Goal: Complete application form

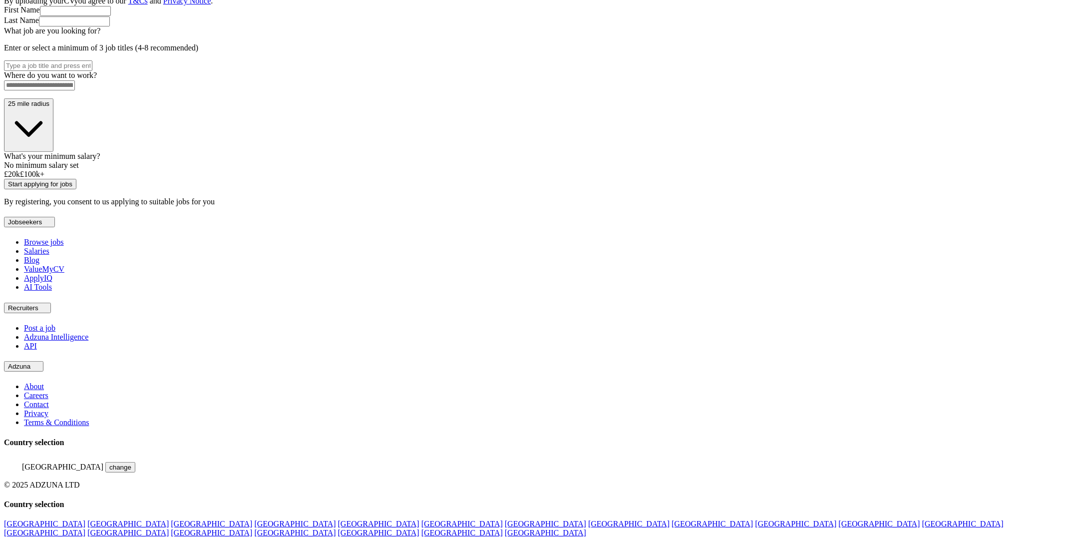
scroll to position [240, 0]
click at [53, 151] on button "25 mile radius" at bounding box center [28, 124] width 49 height 53
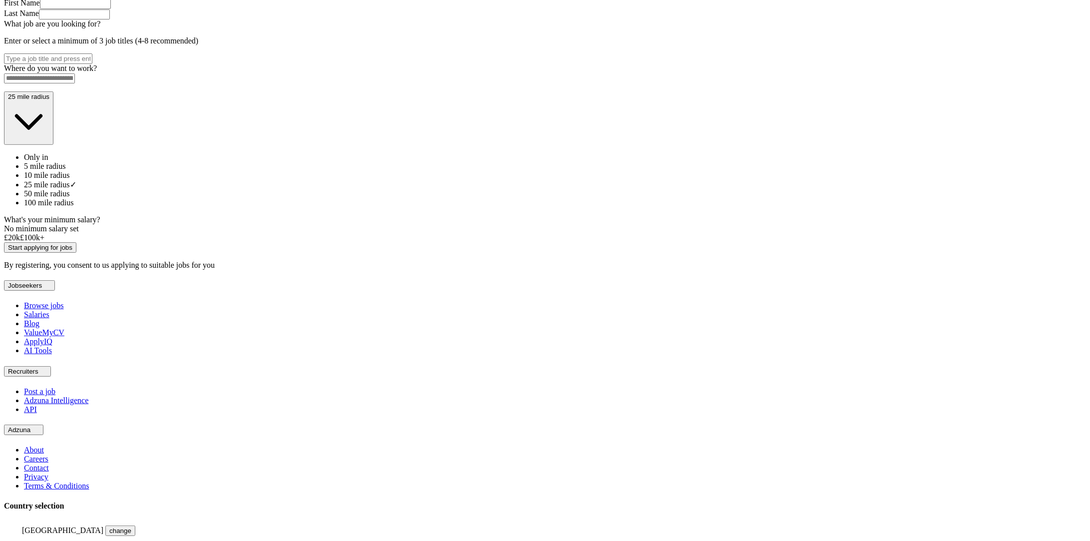
click at [524, 198] on li "50 mile radius" at bounding box center [555, 193] width 1062 height 9
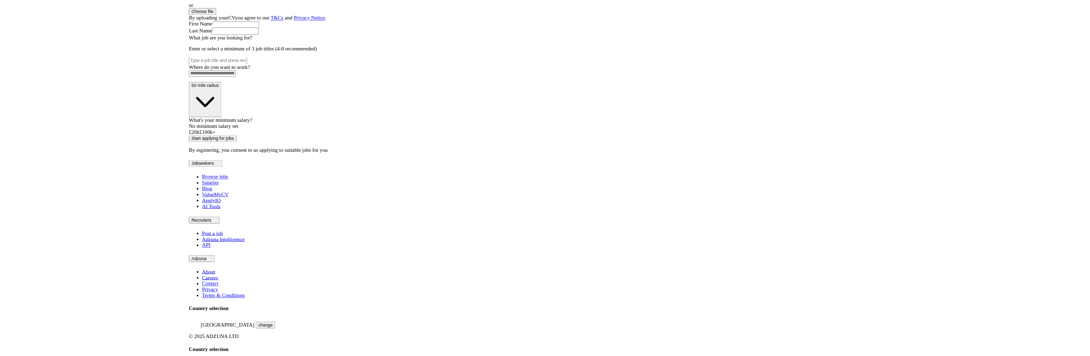
scroll to position [0, 0]
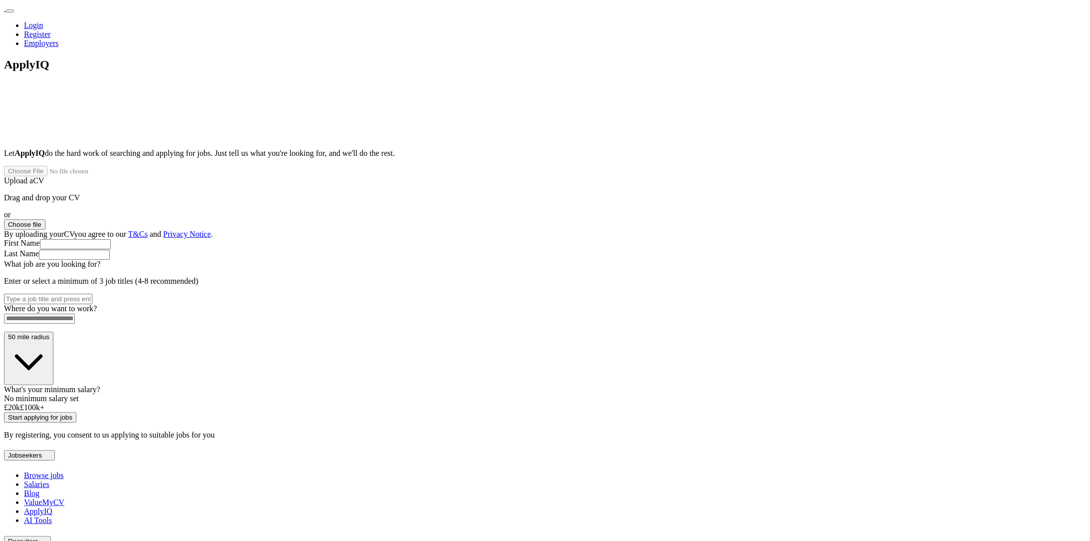
click at [45, 219] on button "Choose file" at bounding box center [24, 224] width 41 height 10
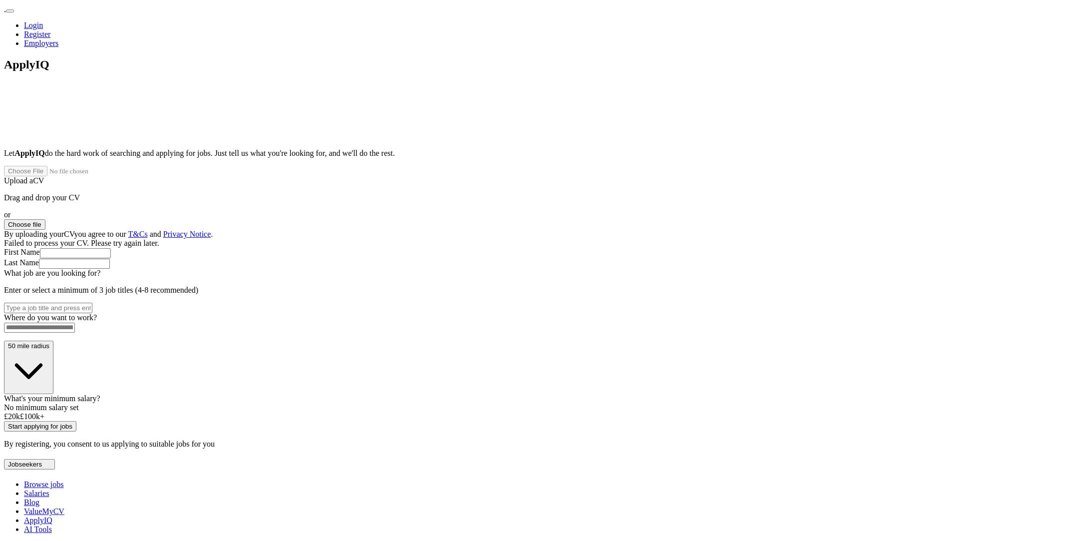
click at [45, 219] on button "Choose file" at bounding box center [24, 224] width 41 height 10
click at [759, 321] on div "ApplyIQ Let ApplyIQ do the hard work of searching and applying for jobs. Just t…" at bounding box center [545, 253] width 1082 height 391
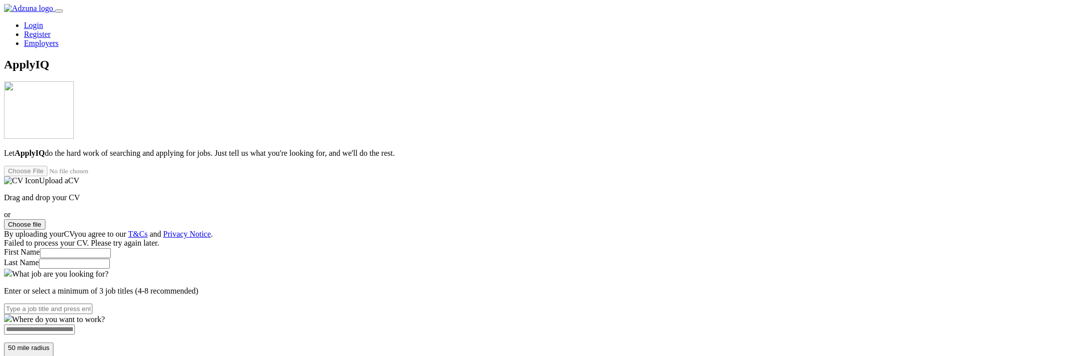
click at [45, 219] on button "Choose file" at bounding box center [24, 224] width 41 height 10
click at [303, 247] on div "ApplyIQ Let ApplyIQ do the hard work of searching and applying for jobs. Just t…" at bounding box center [545, 255] width 1082 height 394
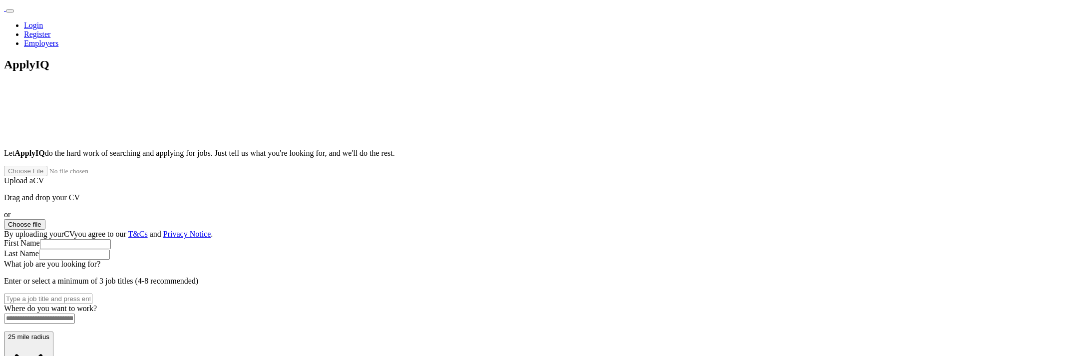
click at [45, 219] on button "Choose file" at bounding box center [24, 224] width 41 height 10
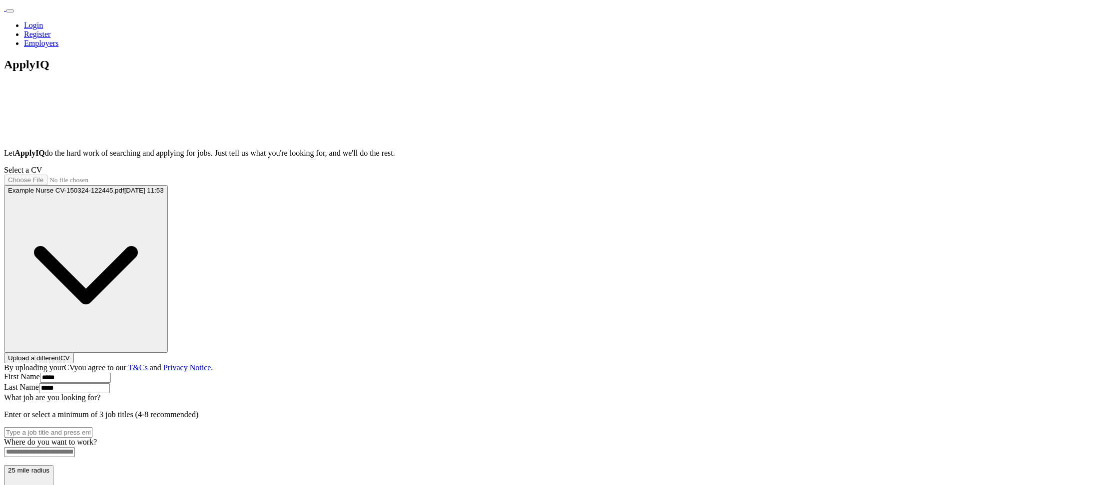
type input "*****"
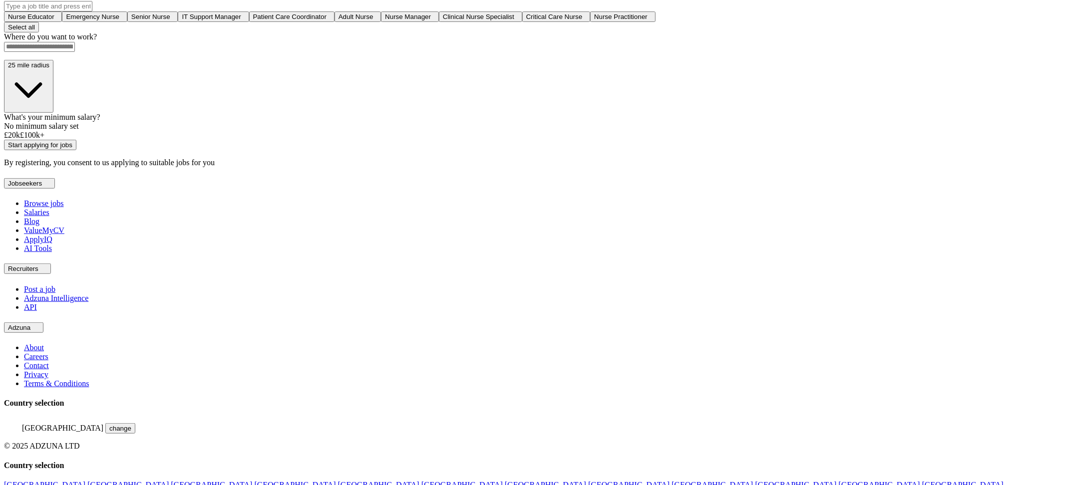
scroll to position [430, 0]
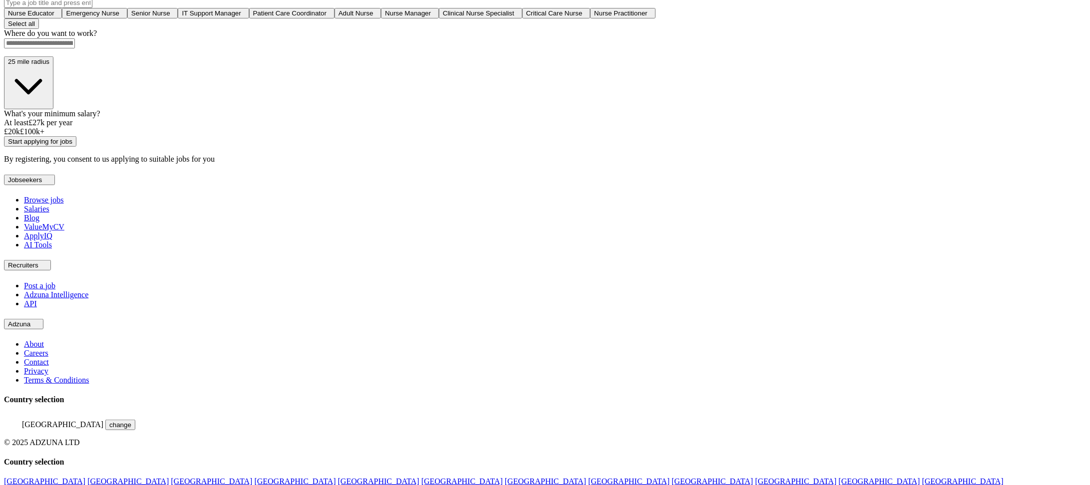
drag, startPoint x: 447, startPoint y: 287, endPoint x: 465, endPoint y: 287, distance: 18.0
click at [22, 127] on div at bounding box center [22, 127] width 0 height 0
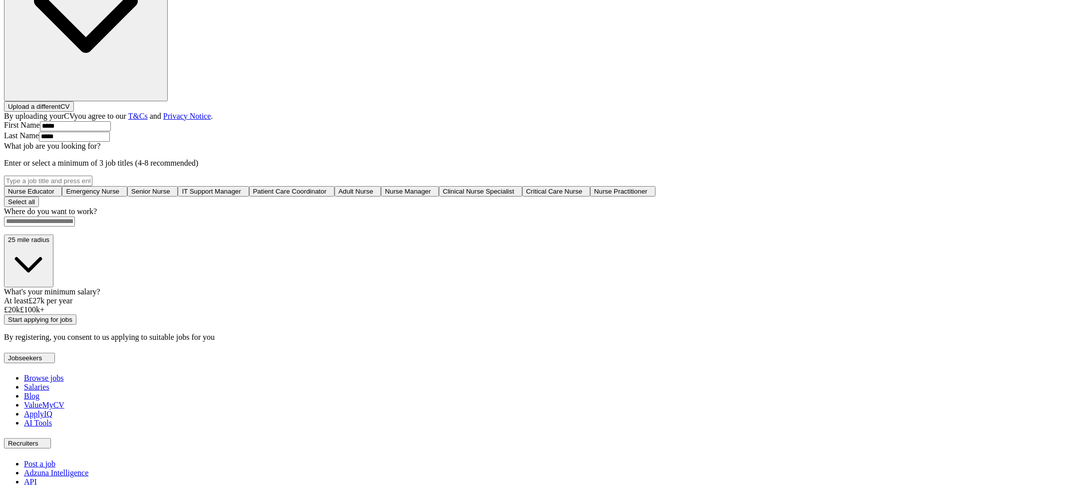
scroll to position [252, 0]
click at [54, 187] on span "Nurse Educator" at bounding box center [31, 190] width 46 height 7
click at [172, 188] on span "Senior Nurse" at bounding box center [152, 191] width 39 height 7
drag, startPoint x: 497, startPoint y: 204, endPoint x: 505, endPoint y: 203, distance: 8.5
click at [331, 196] on span "Patient Care Coordinator" at bounding box center [293, 191] width 73 height 7
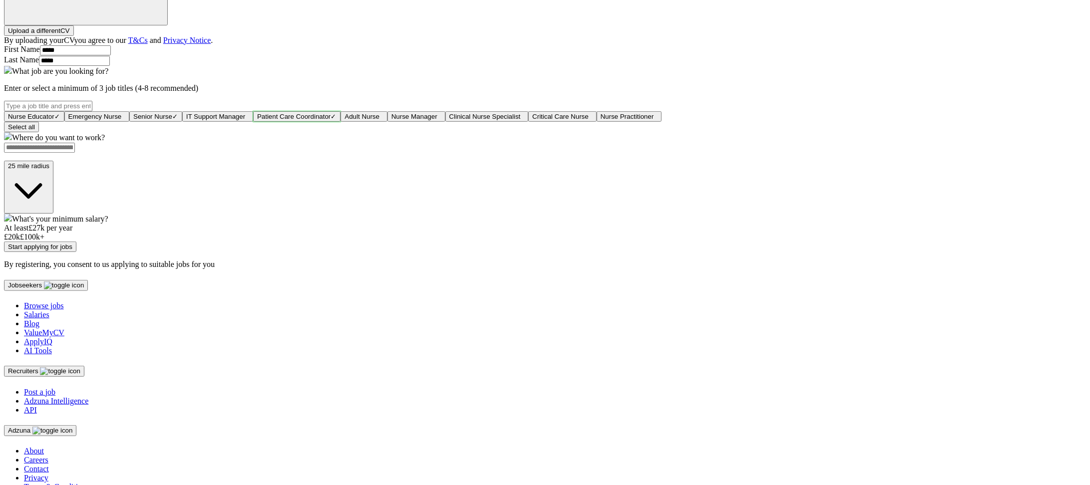
scroll to position [430, 0]
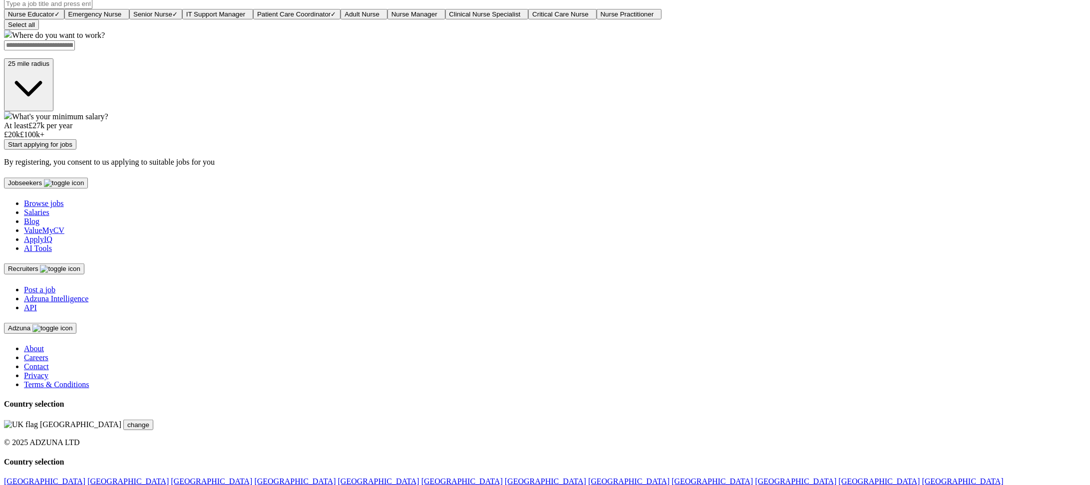
click at [75, 50] on input at bounding box center [39, 45] width 71 height 10
type input "******"
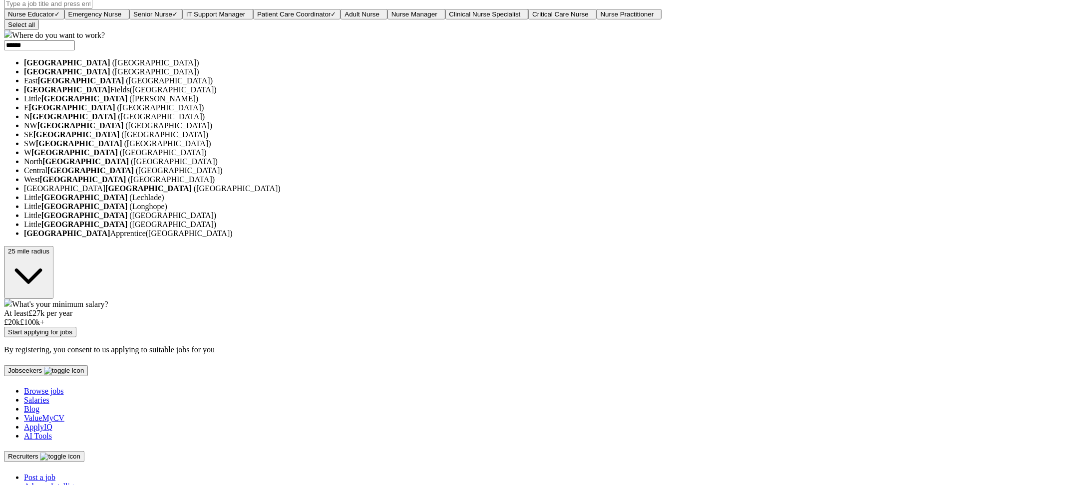
click at [505, 67] on li "[GEOGRAPHIC_DATA] ([GEOGRAPHIC_DATA])" at bounding box center [555, 62] width 1062 height 9
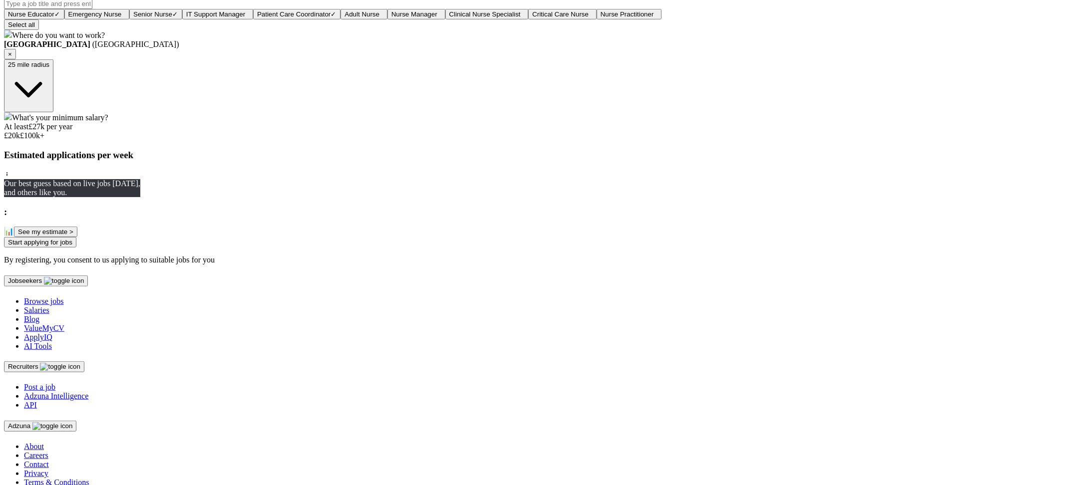
click at [77, 237] on button "See my estimate >" at bounding box center [45, 232] width 63 height 10
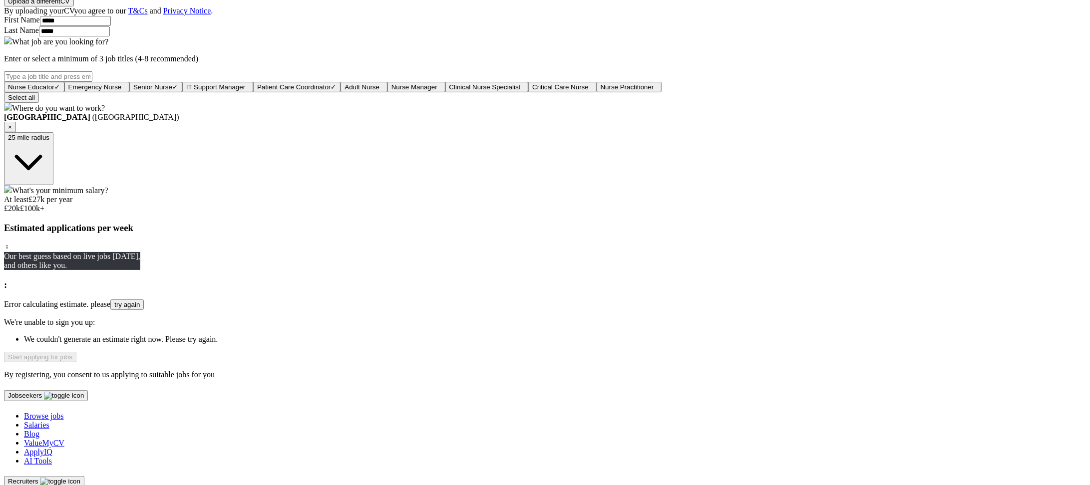
scroll to position [0, 0]
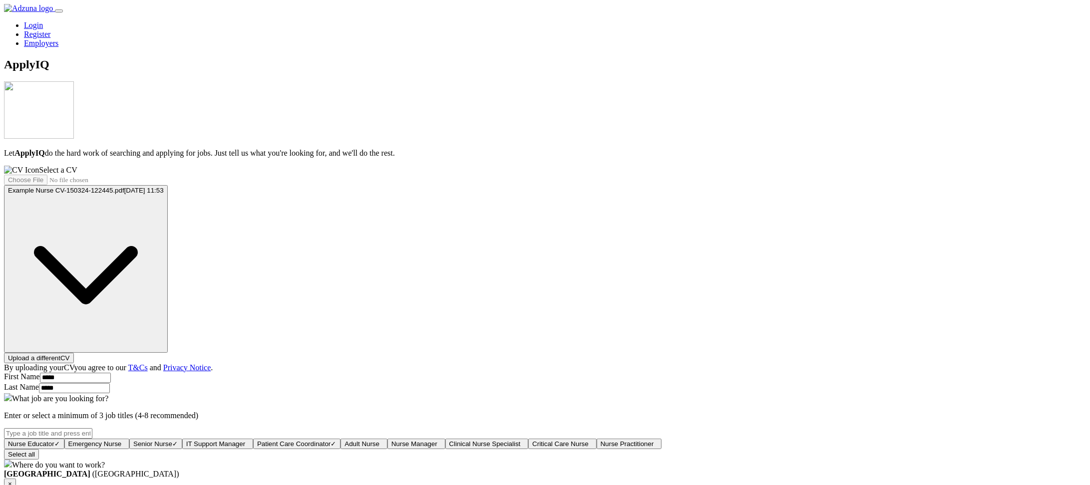
click at [43, 21] on link "Login" at bounding box center [33, 25] width 19 height 8
type input "**********"
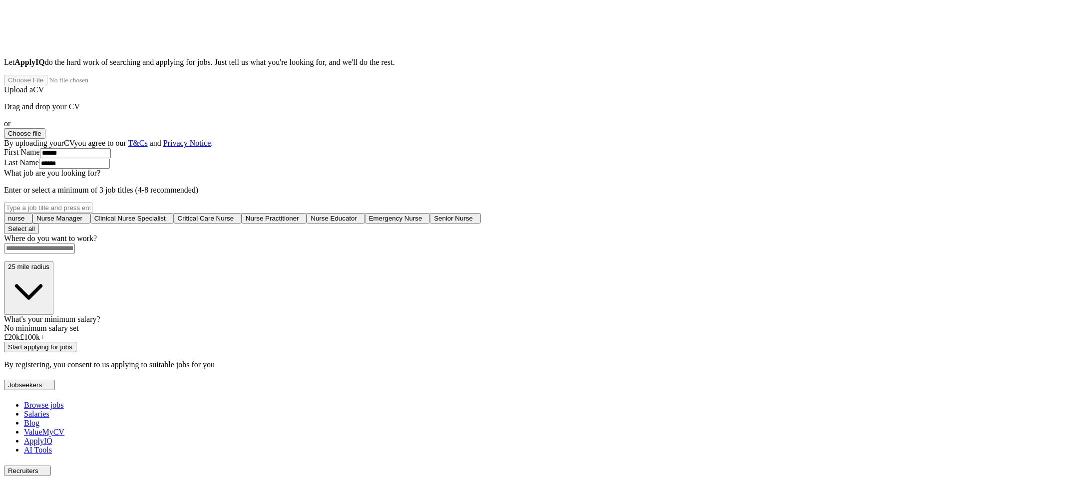
scroll to position [163, 0]
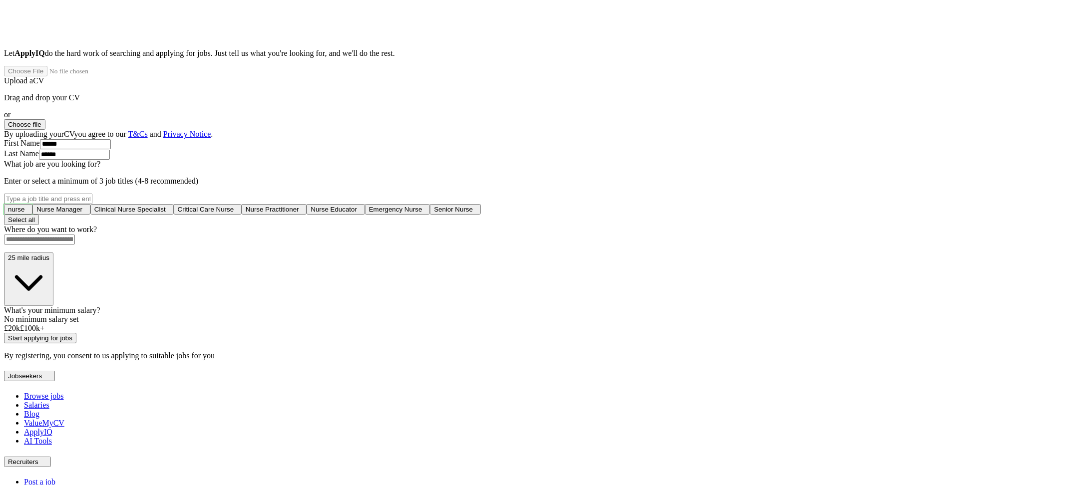
click at [32, 215] on button "nurse +" at bounding box center [18, 209] width 28 height 10
drag, startPoint x: 513, startPoint y: 288, endPoint x: 497, endPoint y: 296, distance: 18.1
click at [84, 213] on span "Nurse Manager" at bounding box center [61, 209] width 46 height 7
click at [170, 213] on span "Clinical Nurse Specialist" at bounding box center [133, 209] width 71 height 7
click at [306, 213] on span "Nurse Practitioner" at bounding box center [278, 209] width 53 height 7
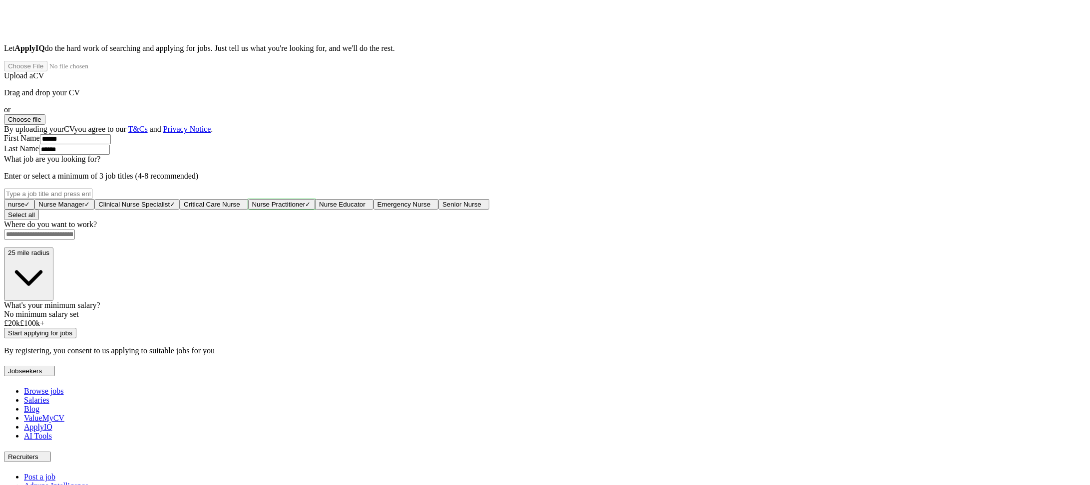
scroll to position [445, 0]
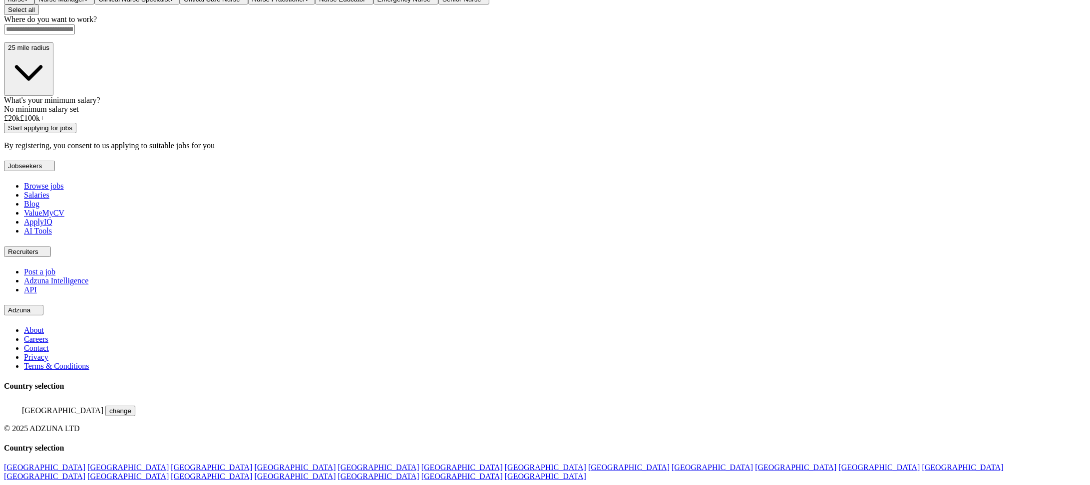
click at [75, 34] on input at bounding box center [39, 29] width 71 height 10
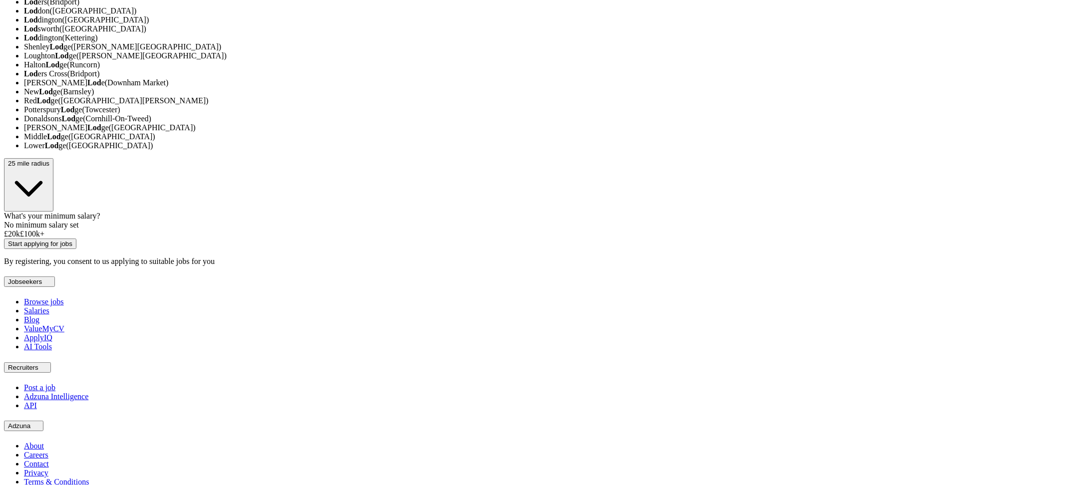
type input "******"
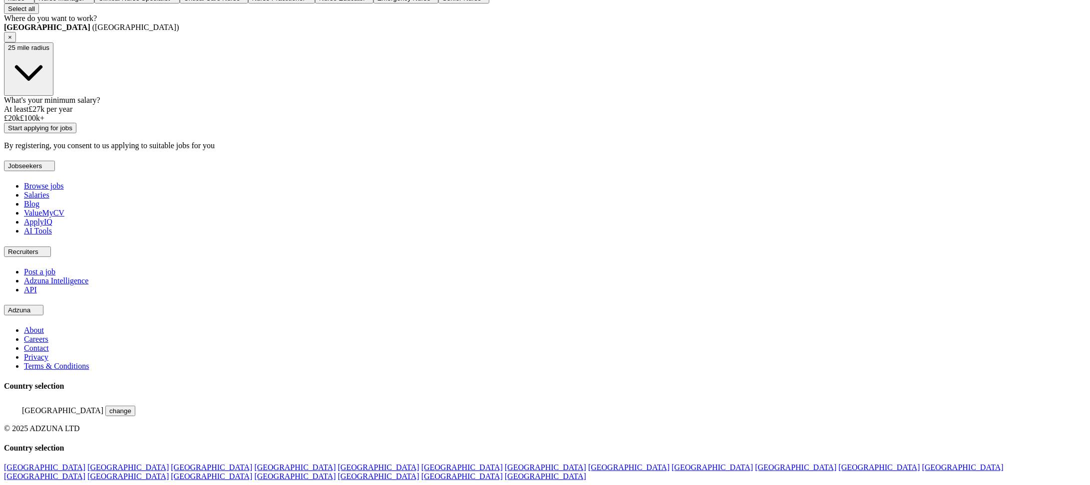
drag, startPoint x: 445, startPoint y: 295, endPoint x: 466, endPoint y: 297, distance: 21.6
click at [22, 114] on div at bounding box center [22, 114] width 0 height 0
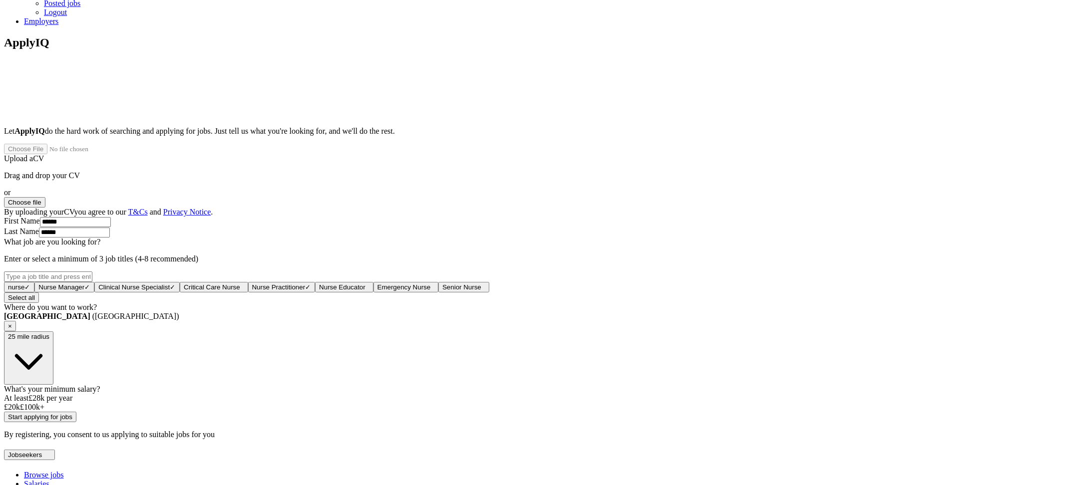
scroll to position [0, 0]
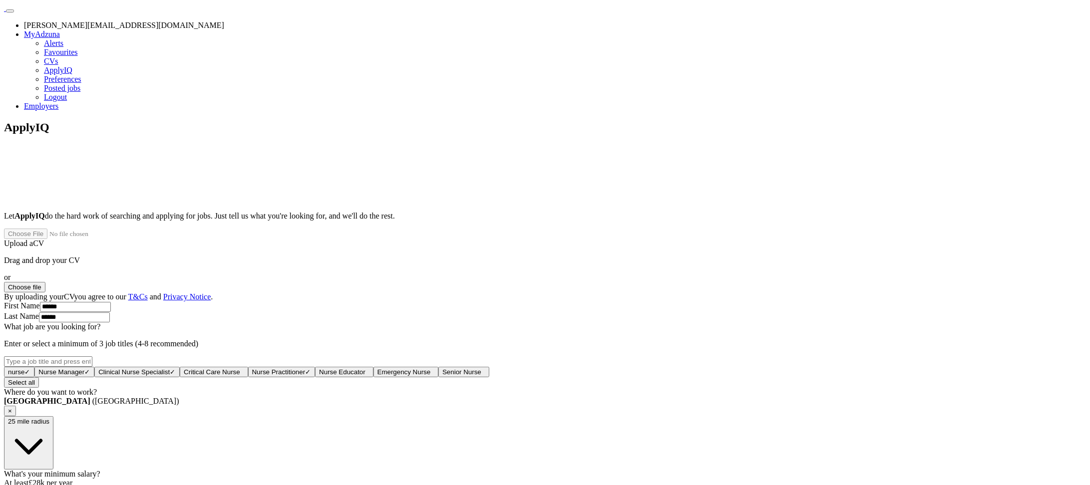
click at [45, 282] on button "Choose file" at bounding box center [24, 287] width 41 height 10
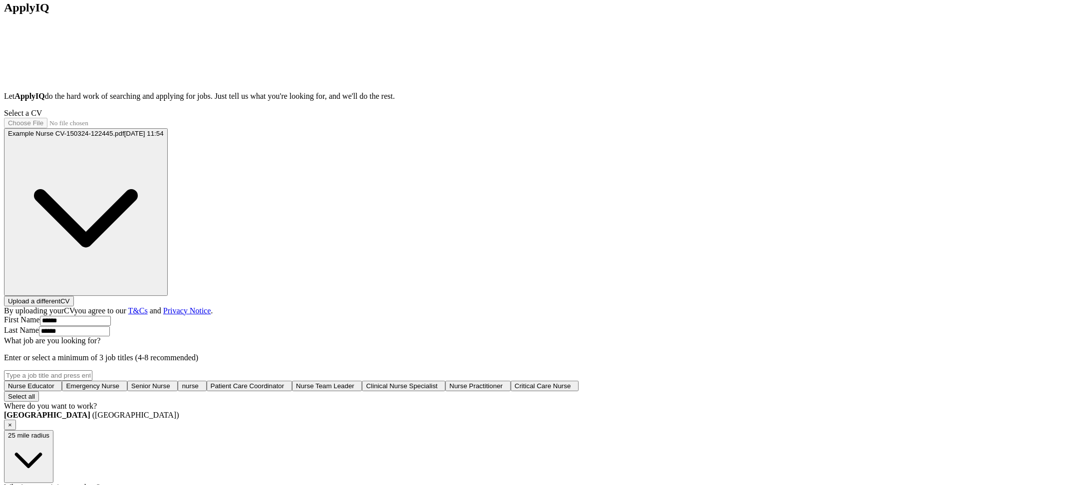
scroll to position [50, 0]
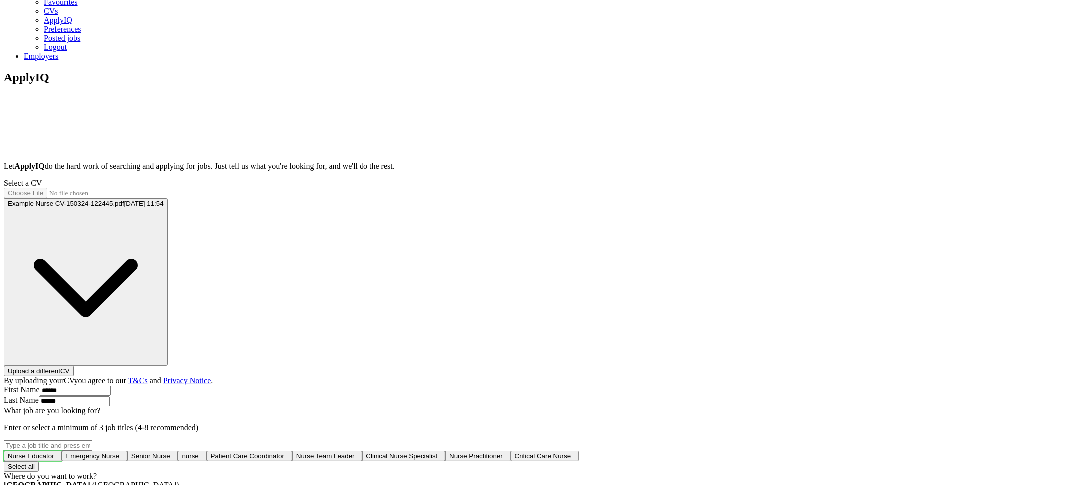
drag, startPoint x: 466, startPoint y: 364, endPoint x: 465, endPoint y: 371, distance: 7.5
click at [54, 452] on span "Nurse Educator" at bounding box center [31, 455] width 46 height 7
click at [172, 452] on span "Senior Nurse" at bounding box center [152, 455] width 39 height 7
click at [288, 452] on span "Patient Care Coordinator" at bounding box center [251, 455] width 73 height 7
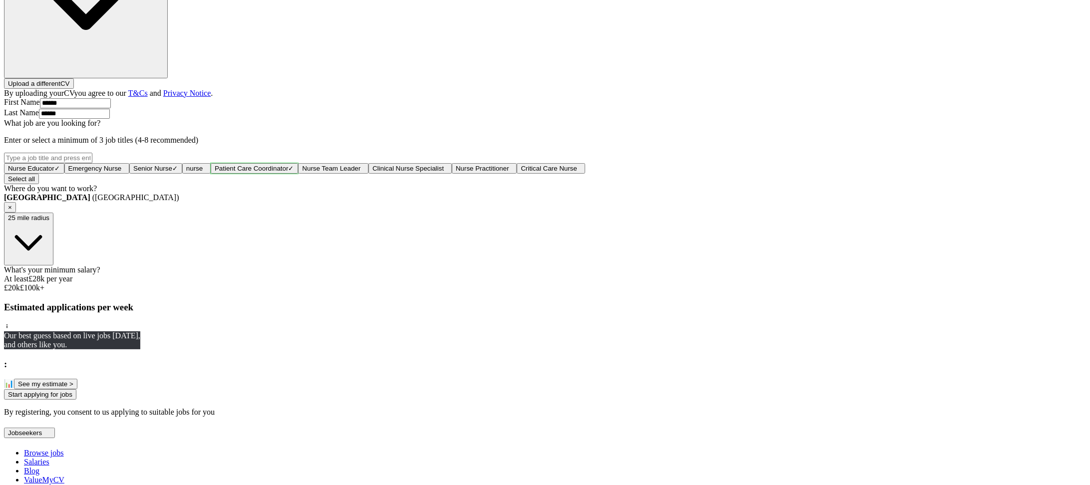
scroll to position [485, 0]
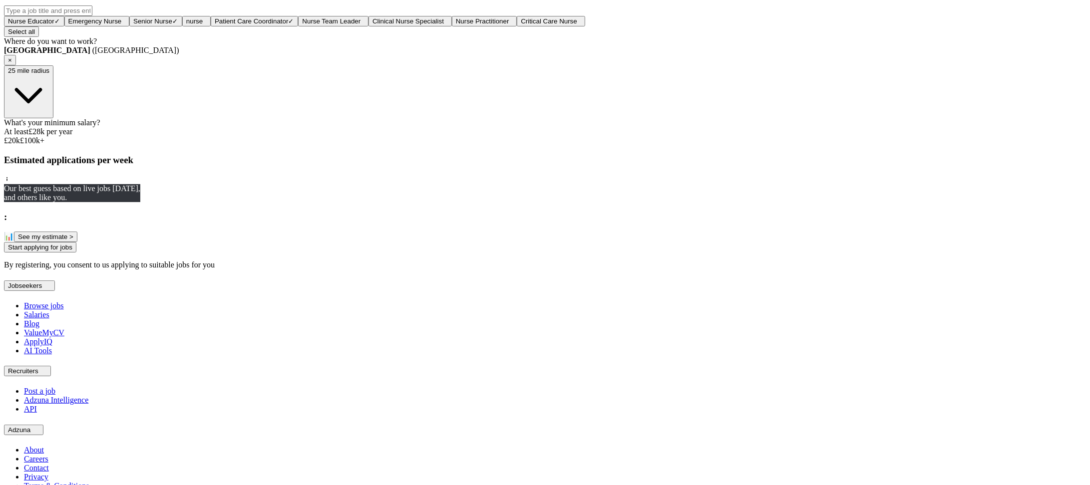
click at [77, 242] on button "See my estimate >" at bounding box center [45, 237] width 63 height 10
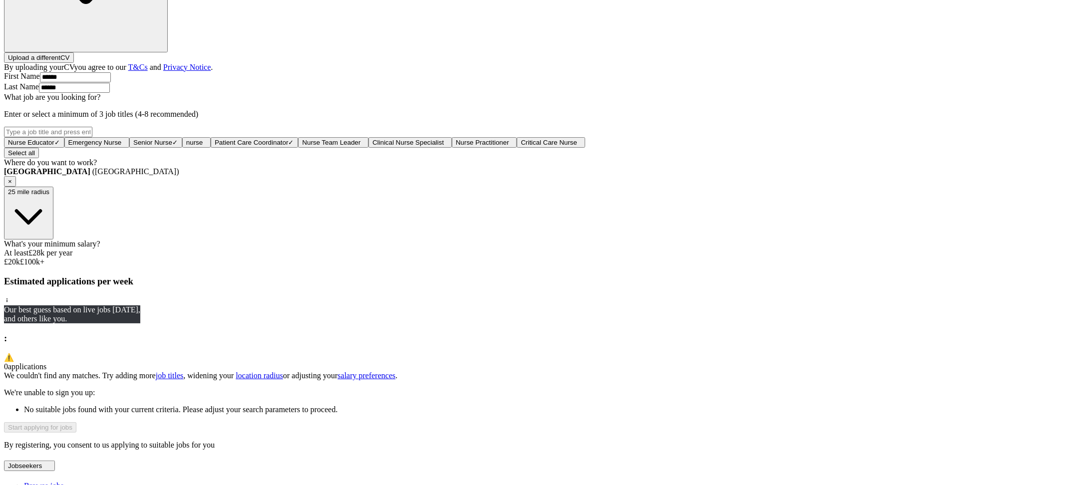
scroll to position [425, 0]
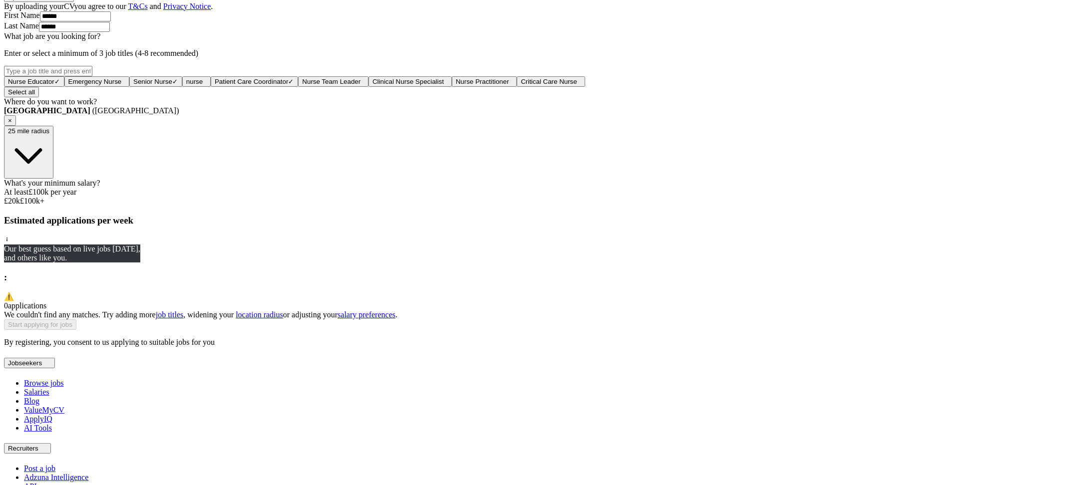
drag, startPoint x: 497, startPoint y: 300, endPoint x: 760, endPoint y: 296, distance: 262.2
click at [760, 296] on div "ApplyIQ Let ApplyIQ do the hard work of searching and applying for jobs. Just t…" at bounding box center [545, 21] width 1082 height 651
drag, startPoint x: 647, startPoint y: 296, endPoint x: 230, endPoint y: 297, distance: 417.0
click at [226, 300] on div "ApplyIQ Let ApplyIQ do the hard work of searching and applying for jobs. Just t…" at bounding box center [545, 21] width 1082 height 651
